Goal: Task Accomplishment & Management: Manage account settings

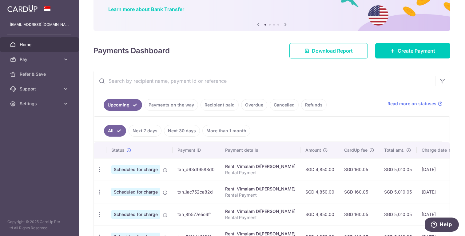
scroll to position [52, 0]
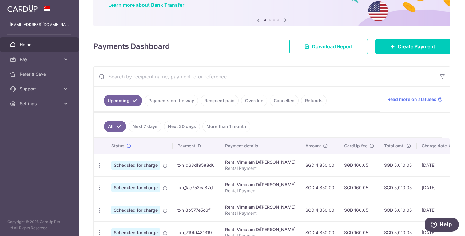
click at [218, 102] on link "Recipient paid" at bounding box center [220, 101] width 38 height 12
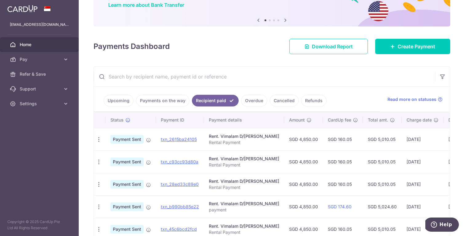
scroll to position [0, 0]
click at [100, 139] on icon "button" at bounding box center [99, 139] width 6 height 6
click at [112, 156] on span "PDF Receipt" at bounding box center [132, 156] width 42 height 6
